Goal: Task Accomplishment & Management: Manage account settings

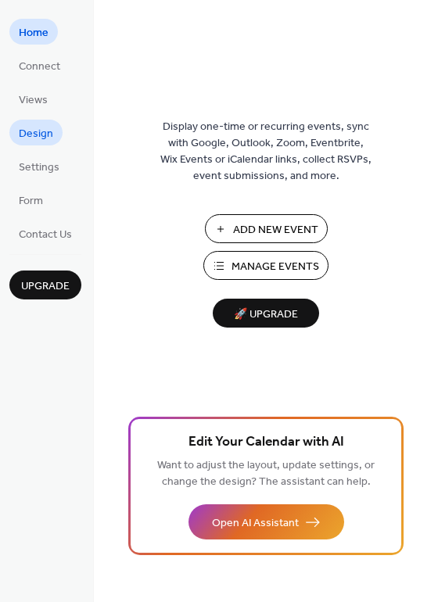
click at [34, 134] on span "Design" at bounding box center [36, 134] width 34 height 16
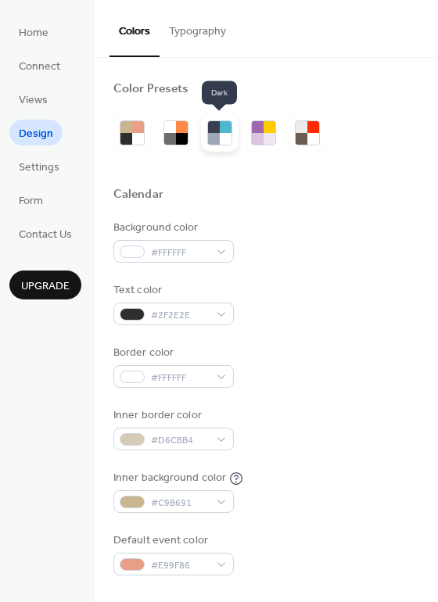
click at [214, 141] on div at bounding box center [214, 139] width 12 height 12
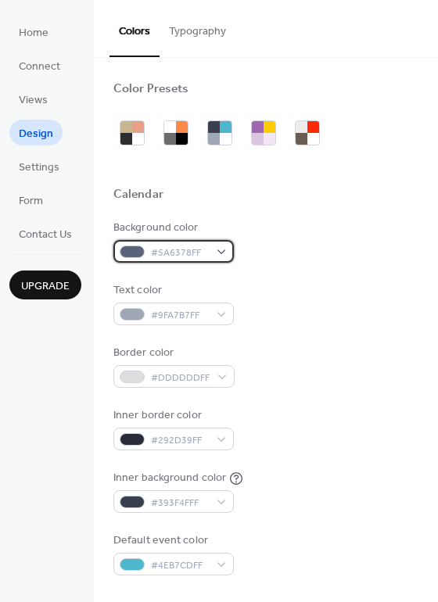
click at [223, 249] on div "#5A6378FF" at bounding box center [173, 251] width 120 height 23
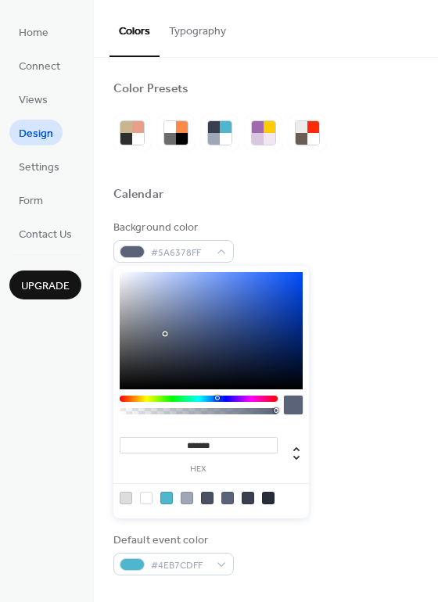
click at [309, 247] on div "Background color #5A6378FF" at bounding box center [265, 241] width 305 height 43
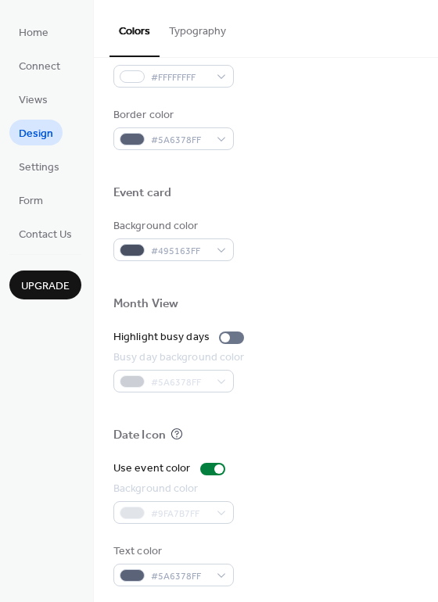
scroll to position [668, 0]
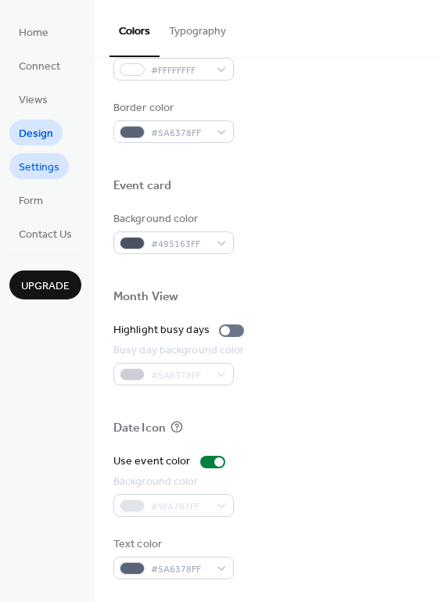
click at [42, 168] on span "Settings" at bounding box center [39, 167] width 41 height 16
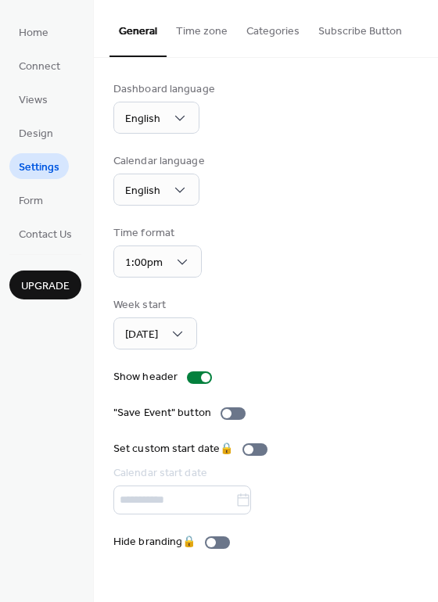
click at [274, 38] on button "Categories" at bounding box center [273, 28] width 72 height 56
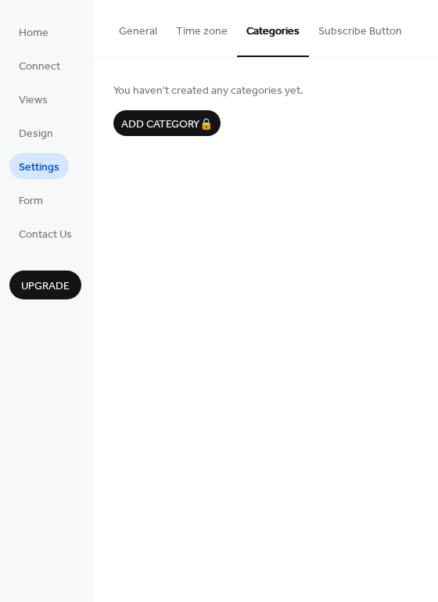
click at [320, 38] on button "Subscribe Button" at bounding box center [360, 28] width 102 height 56
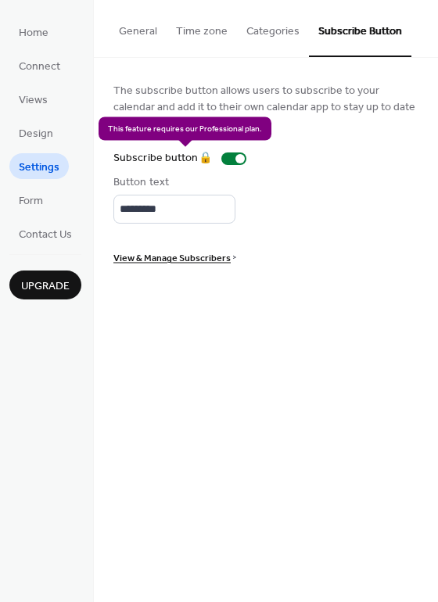
click at [217, 159] on div "Subscribe button 🔒" at bounding box center [182, 158] width 139 height 16
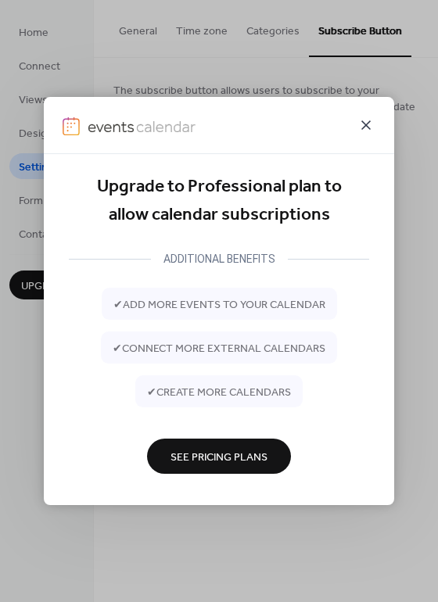
click at [363, 128] on icon at bounding box center [365, 124] width 9 height 9
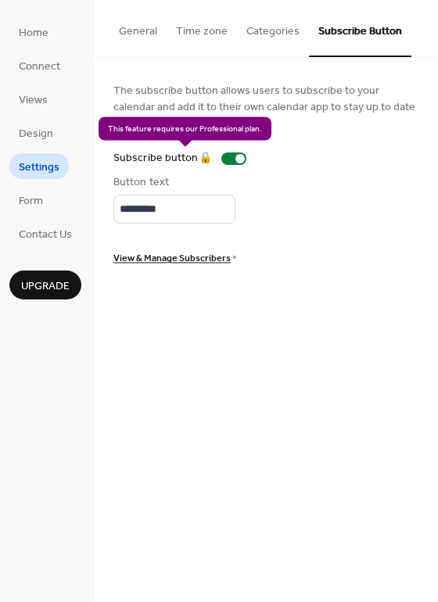
click at [230, 156] on div "Subscribe button 🔒" at bounding box center [182, 158] width 139 height 16
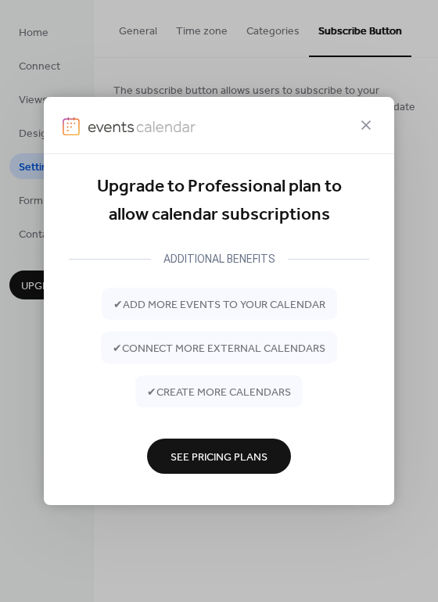
click at [356, 124] on div at bounding box center [219, 125] width 350 height 57
click at [360, 124] on icon at bounding box center [365, 125] width 19 height 19
